Goal: Task Accomplishment & Management: Use online tool/utility

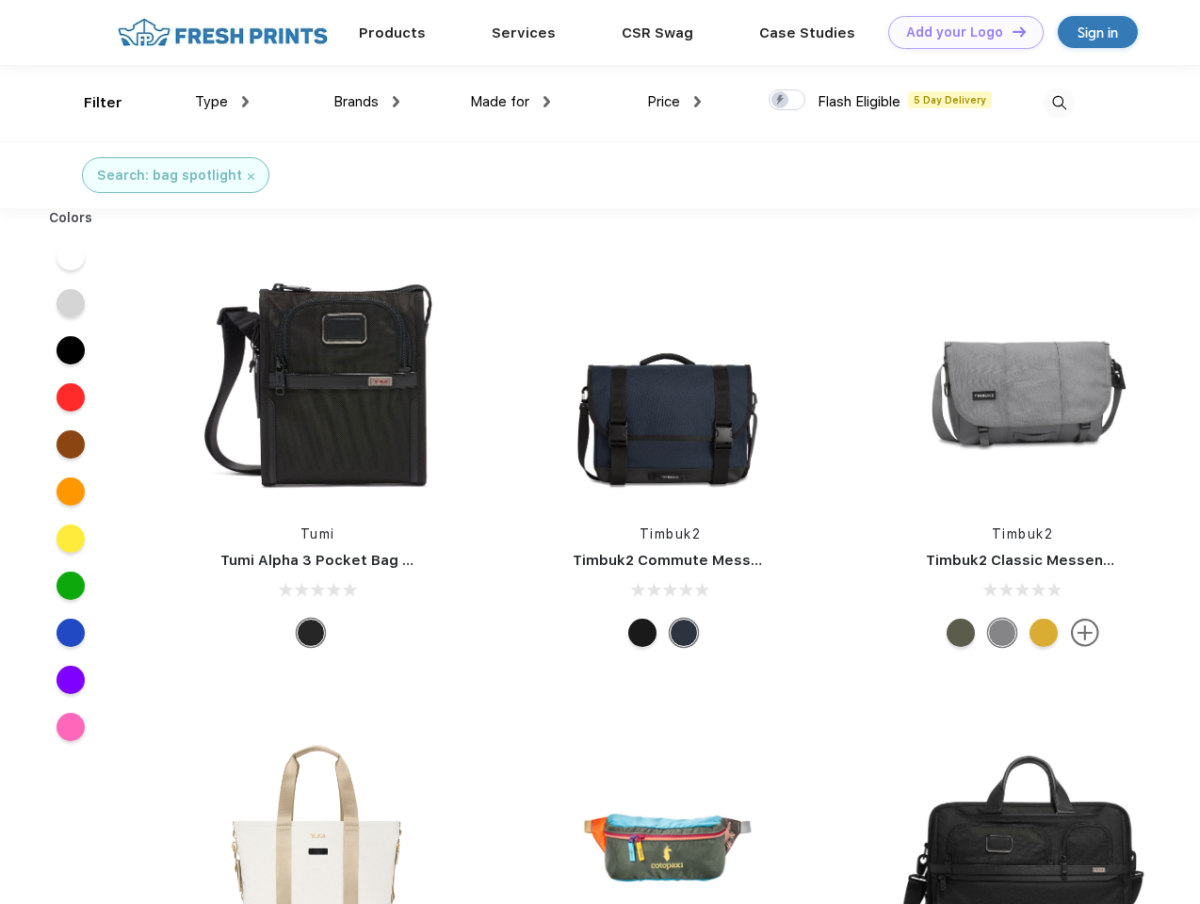
scroll to position [1, 0]
click at [959, 32] on link "Add your Logo Design Tool" at bounding box center [965, 32] width 155 height 33
click at [0, 0] on div "Design Tool" at bounding box center [0, 0] width 0 height 0
click at [1011, 31] on link "Add your Logo Design Tool" at bounding box center [965, 32] width 155 height 33
click at [90, 103] on div "Filter" at bounding box center [103, 103] width 39 height 22
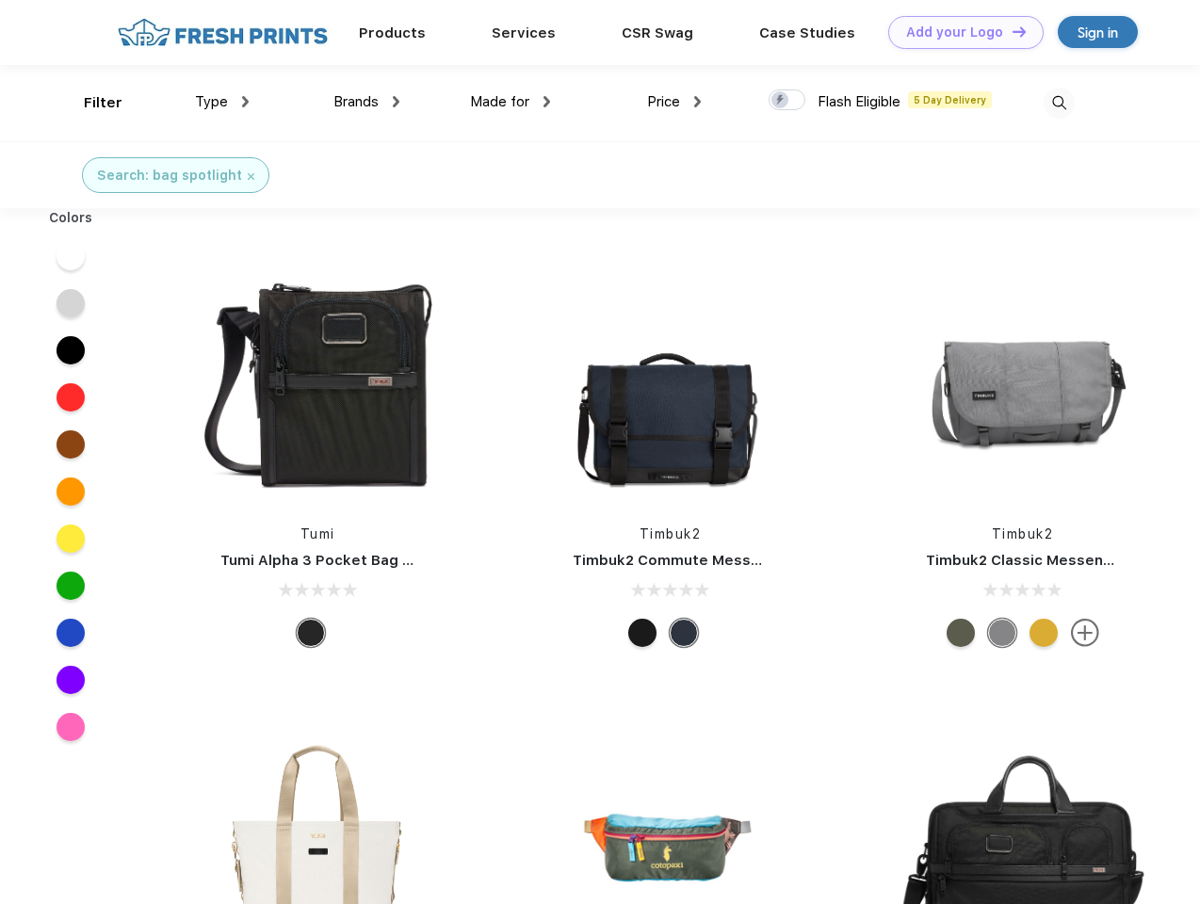
click at [222, 102] on span "Type" at bounding box center [211, 101] width 33 height 17
click at [366, 102] on span "Brands" at bounding box center [356, 101] width 45 height 17
click at [511, 102] on span "Made for" at bounding box center [499, 101] width 59 height 17
click at [675, 102] on span "Price" at bounding box center [663, 101] width 33 height 17
click at [788, 101] on div at bounding box center [787, 100] width 37 height 21
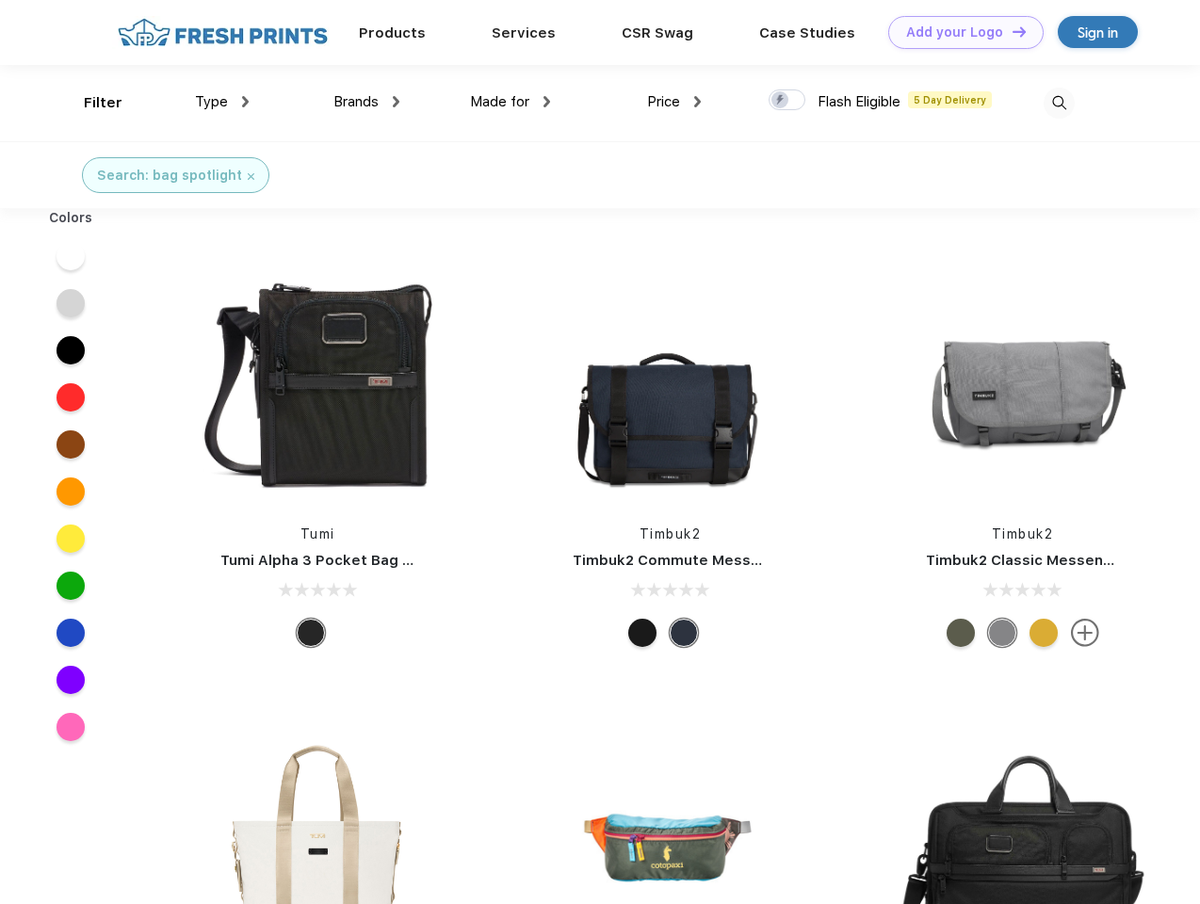
click at [781, 101] on input "checkbox" at bounding box center [775, 95] width 12 height 12
click at [1059, 103] on img at bounding box center [1059, 103] width 31 height 31
